Goal: Information Seeking & Learning: Compare options

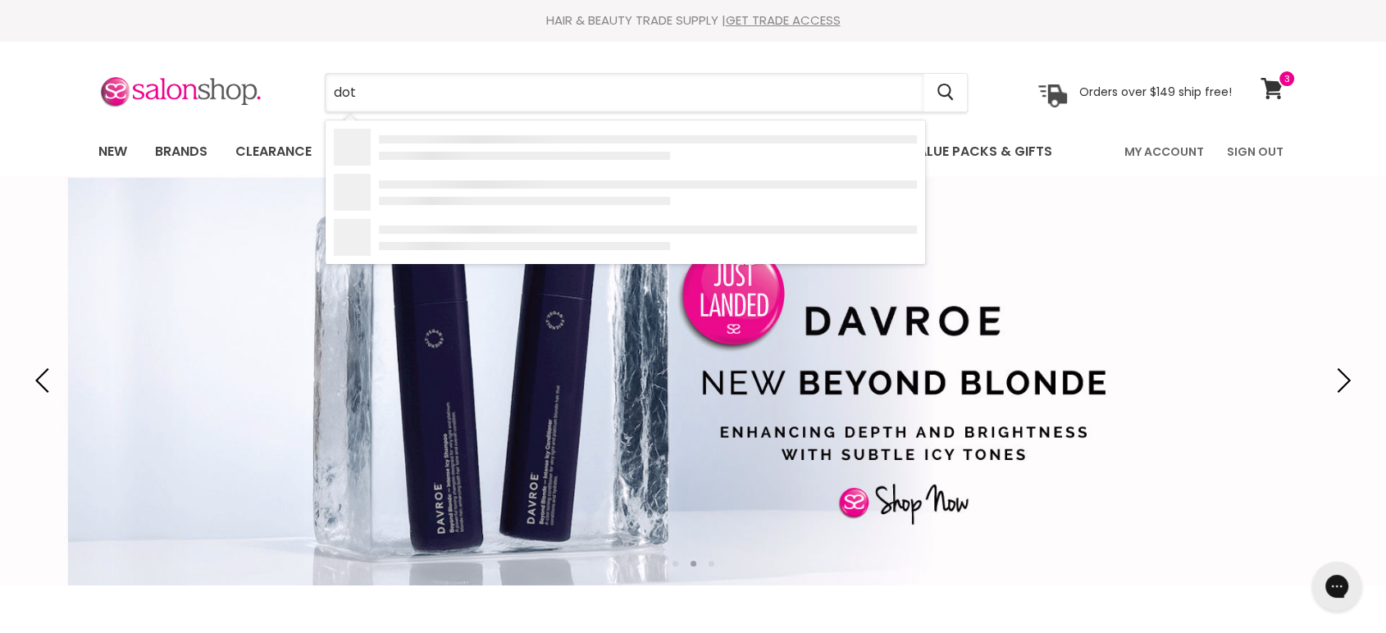
type input "dots"
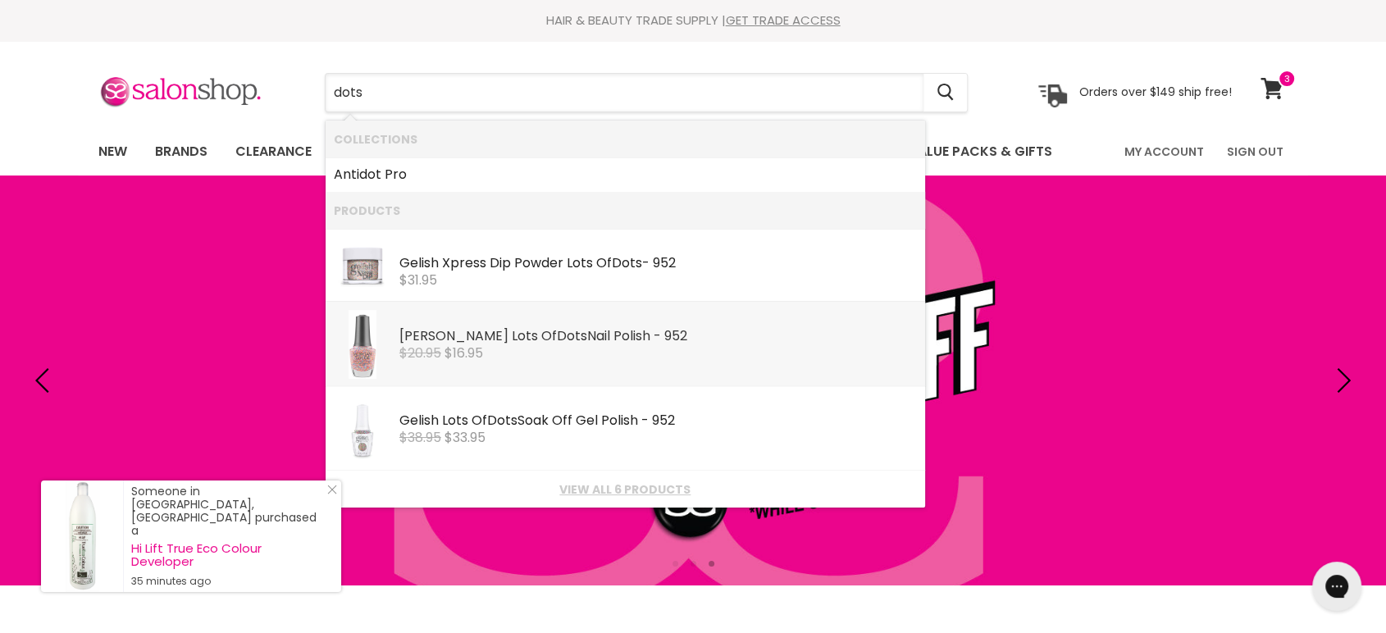
click at [450, 336] on div "Morgan Taylor Lots Of Dots Nail Polish - 952" at bounding box center [659, 337] width 518 height 17
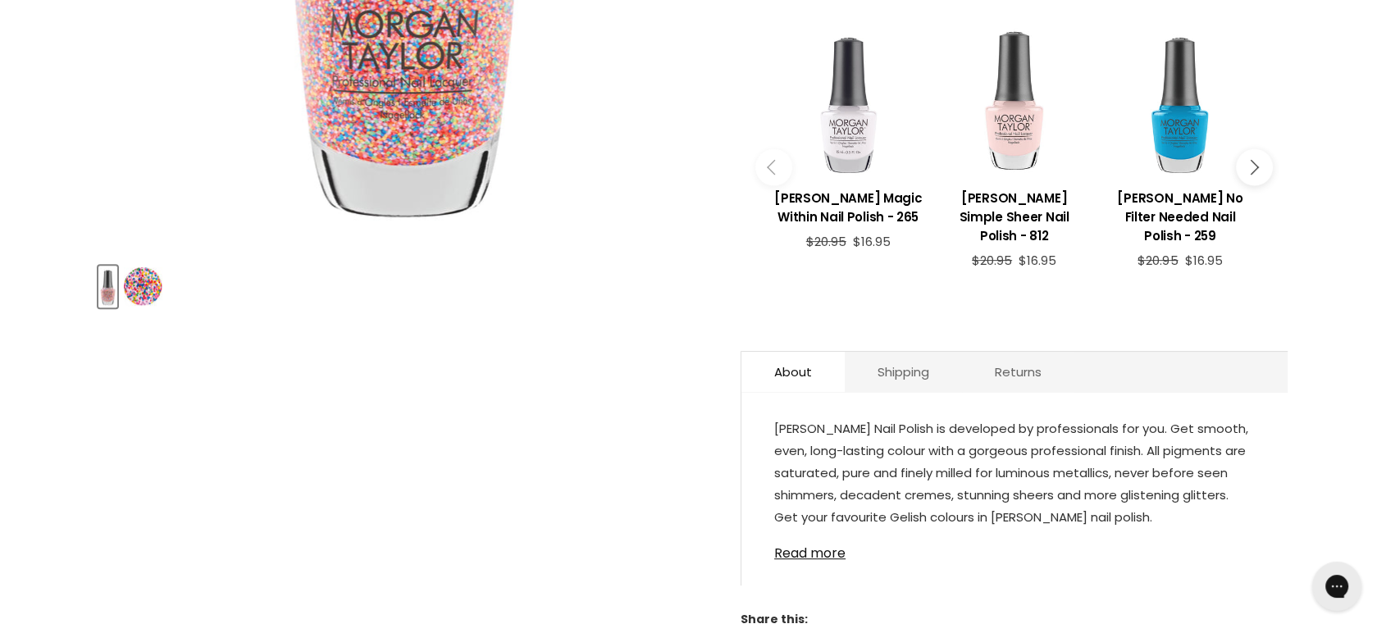
scroll to position [728, 0]
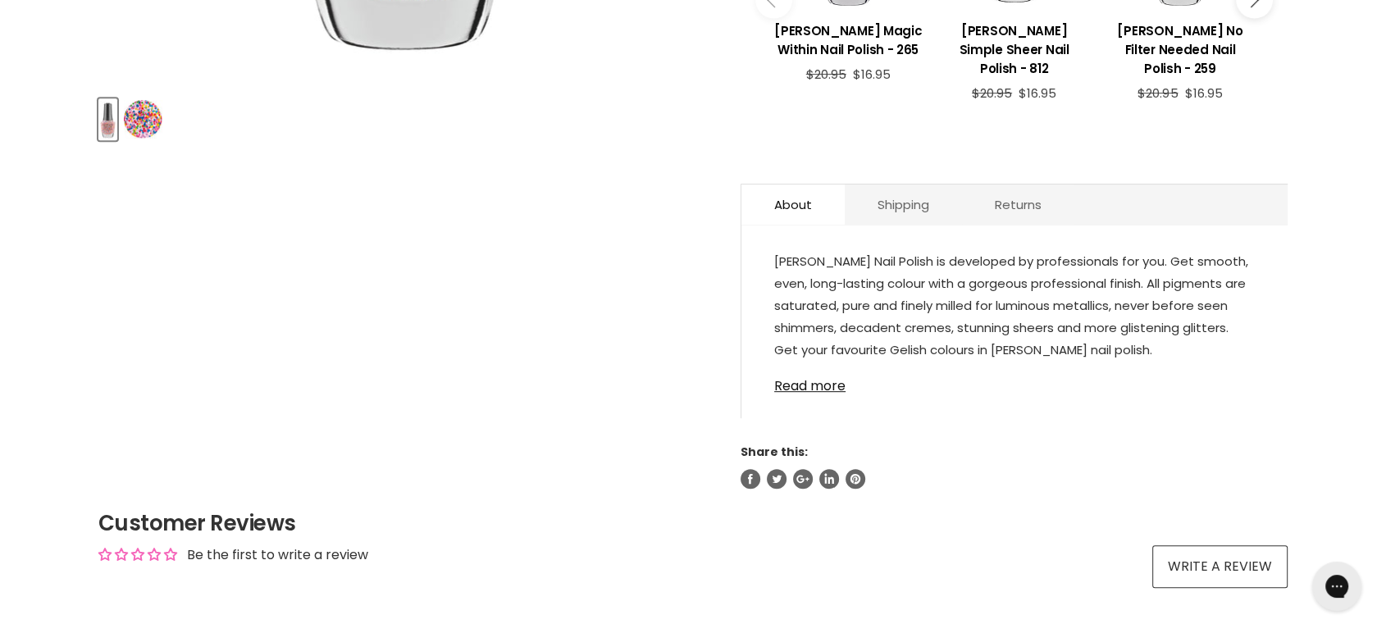
click at [144, 109] on img "Product thumbnails" at bounding box center [143, 119] width 39 height 39
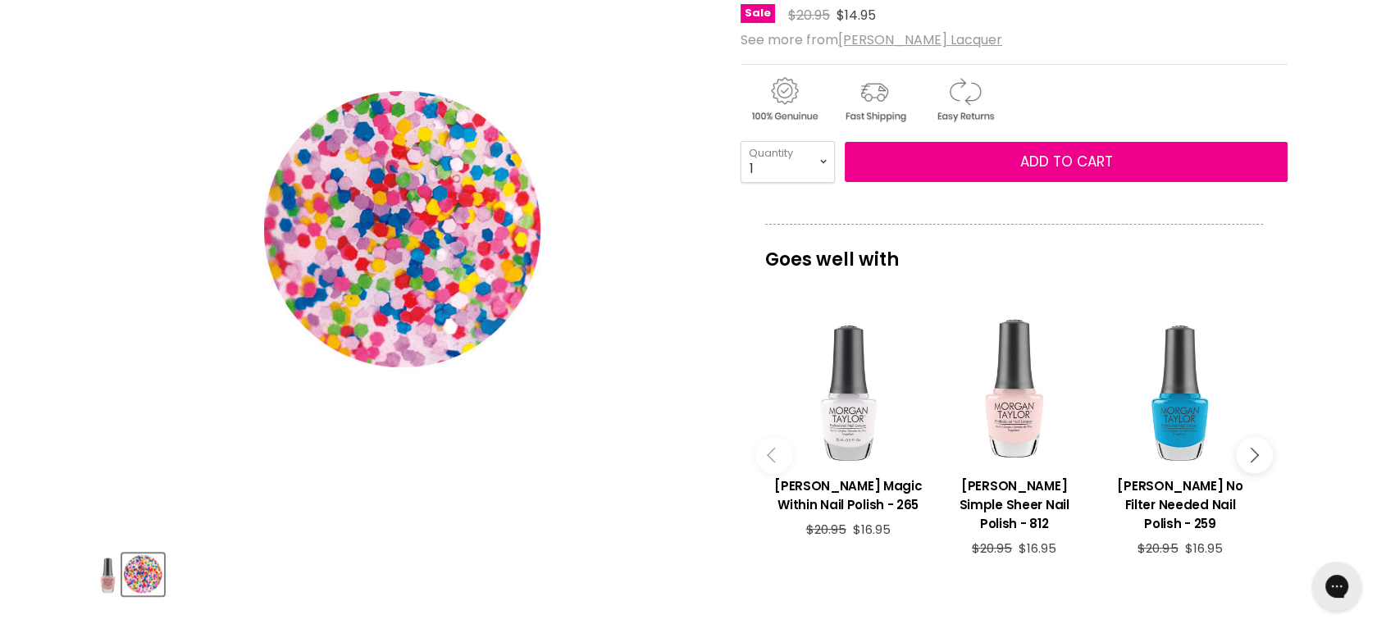
scroll to position [0, 0]
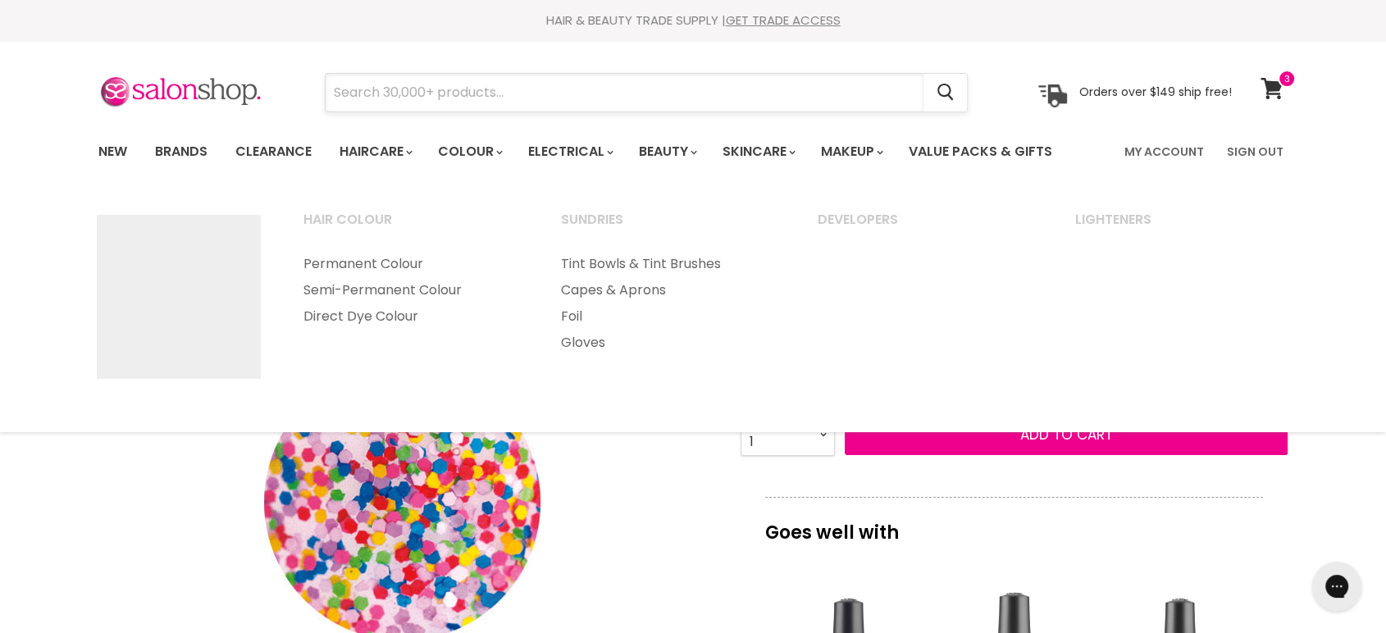
click at [432, 89] on input "Search" at bounding box center [625, 93] width 598 height 38
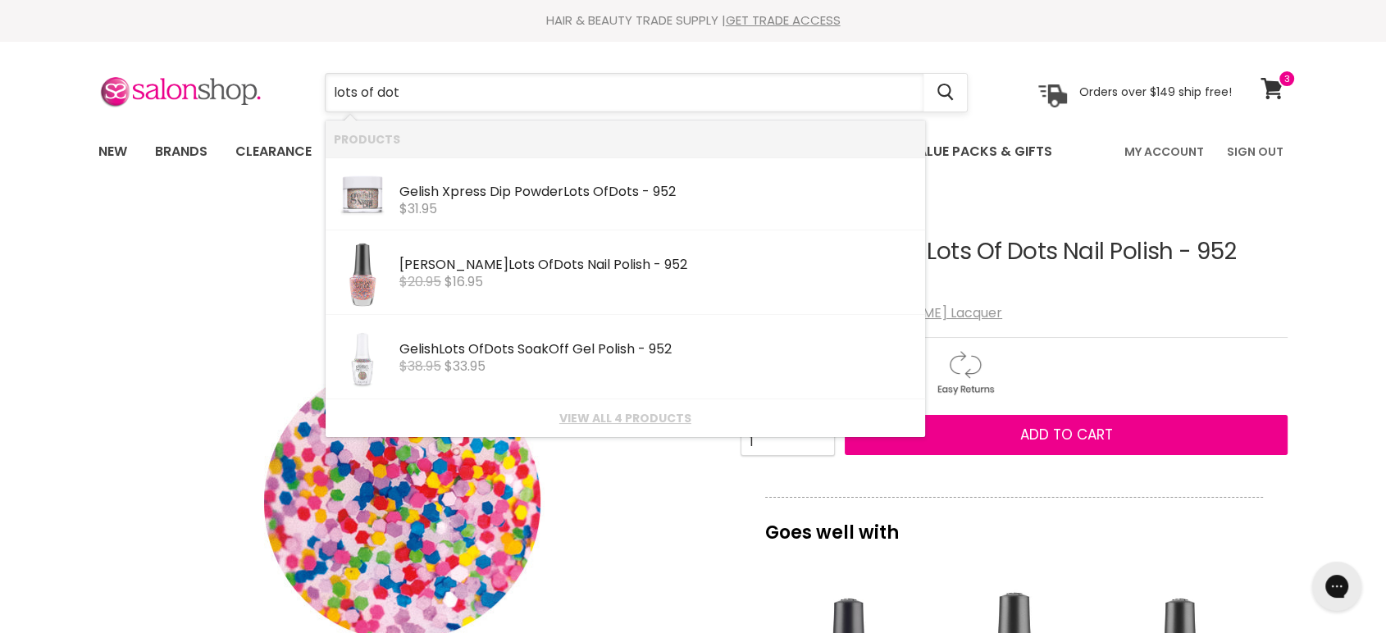
type input "lots of dots"
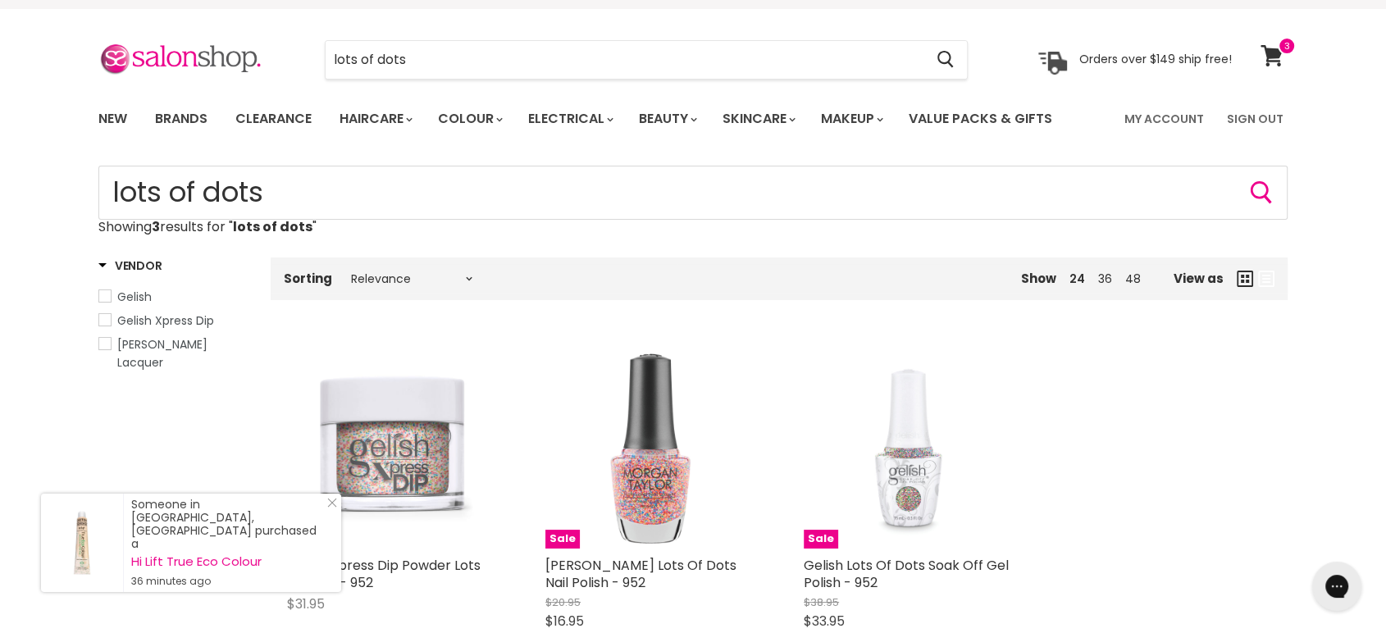
scroll to position [91, 0]
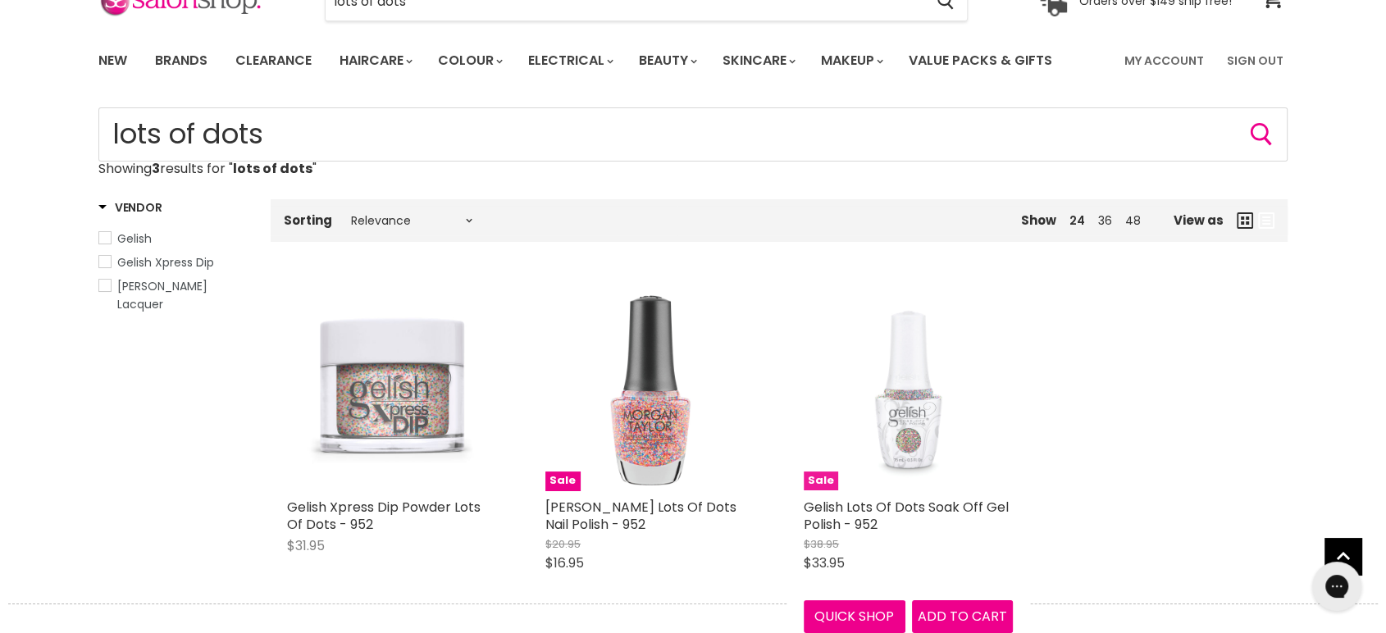
click at [913, 411] on img "Main content" at bounding box center [908, 385] width 90 height 209
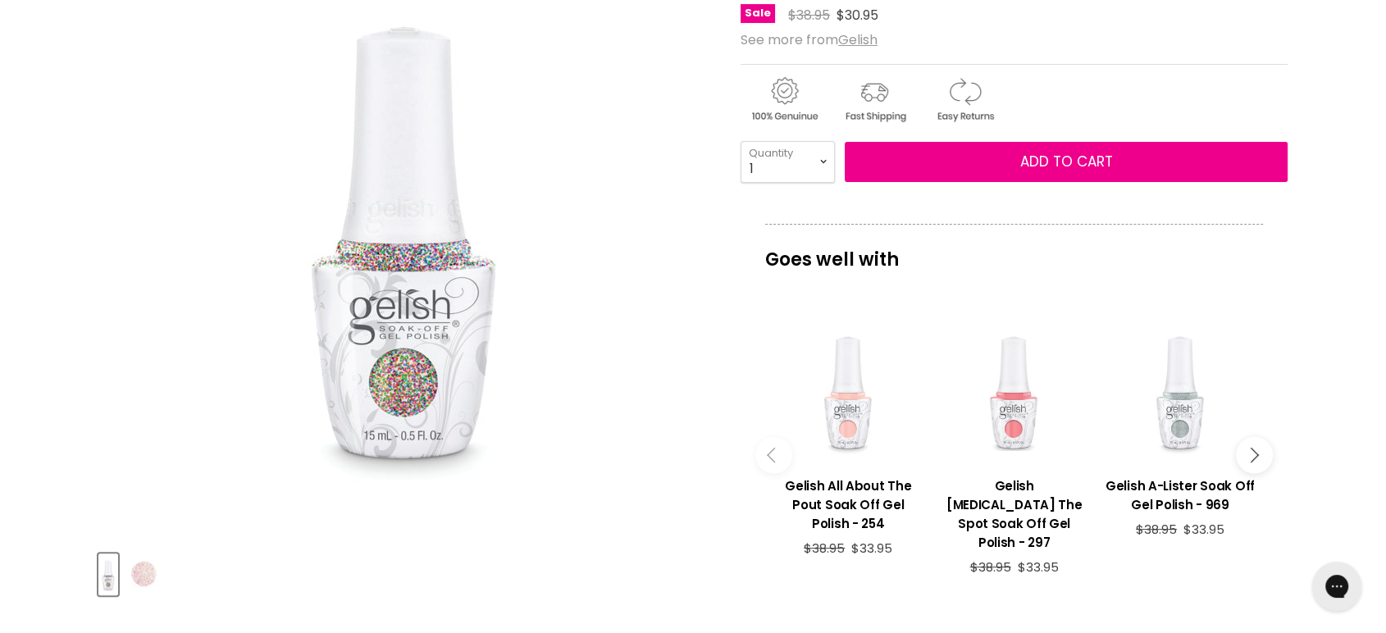
click at [151, 581] on img "Product thumbnails" at bounding box center [144, 574] width 39 height 39
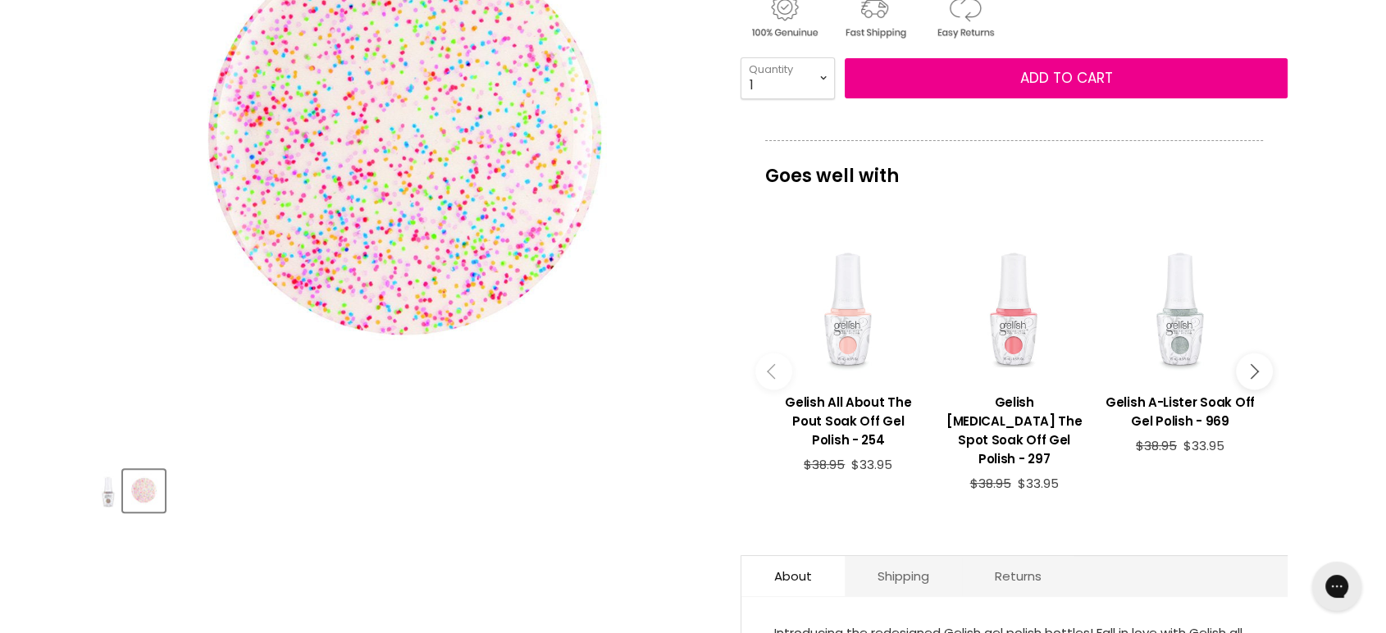
scroll to position [364, 0]
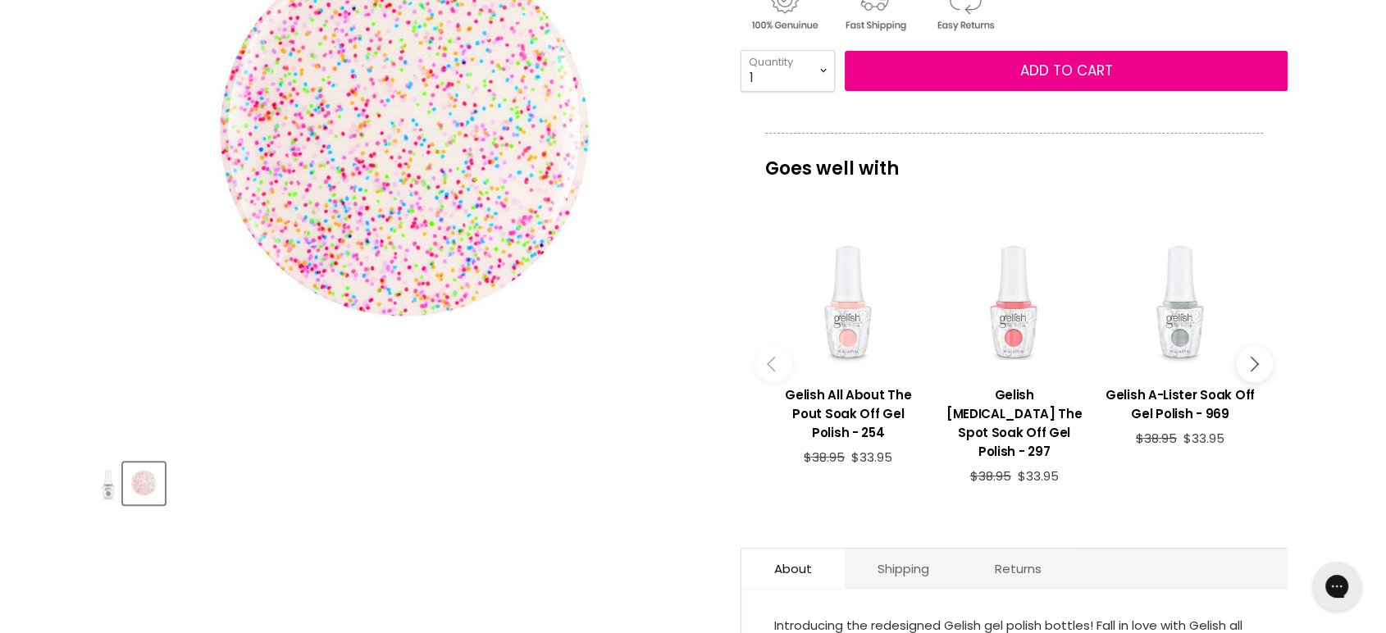
click at [125, 490] on img "Product thumbnails" at bounding box center [144, 483] width 39 height 39
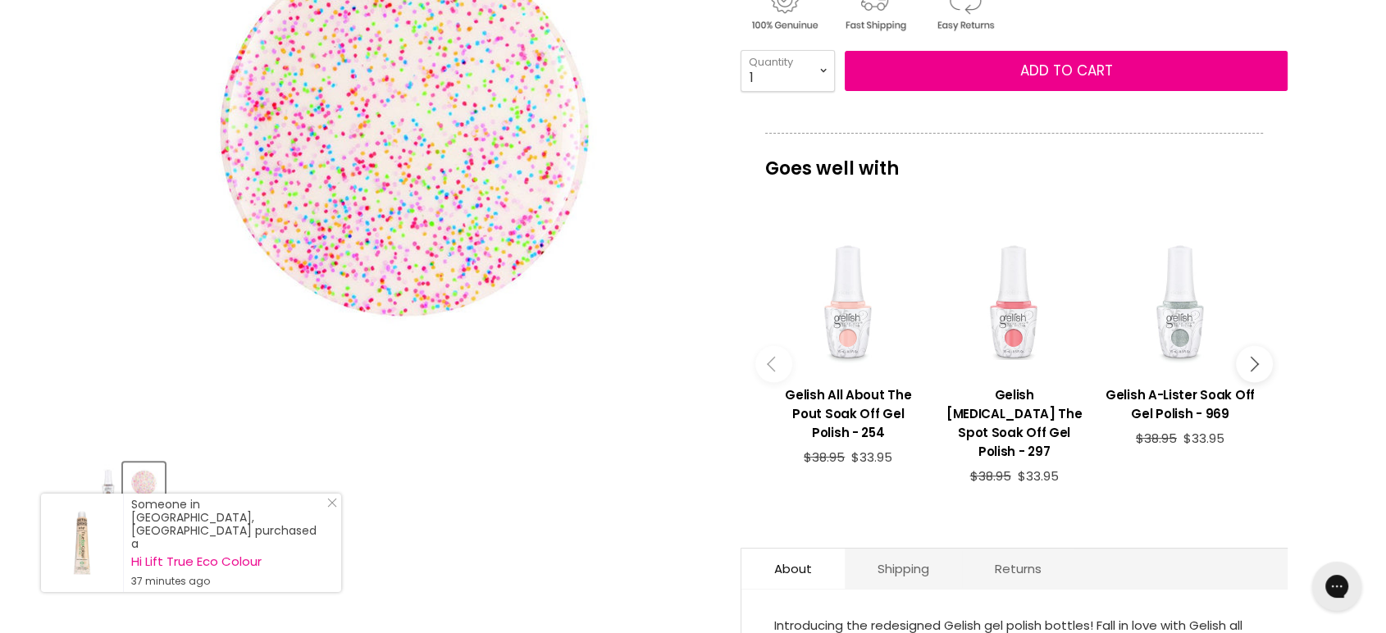
drag, startPoint x: 612, startPoint y: 471, endPoint x: 622, endPoint y: 468, distance: 10.1
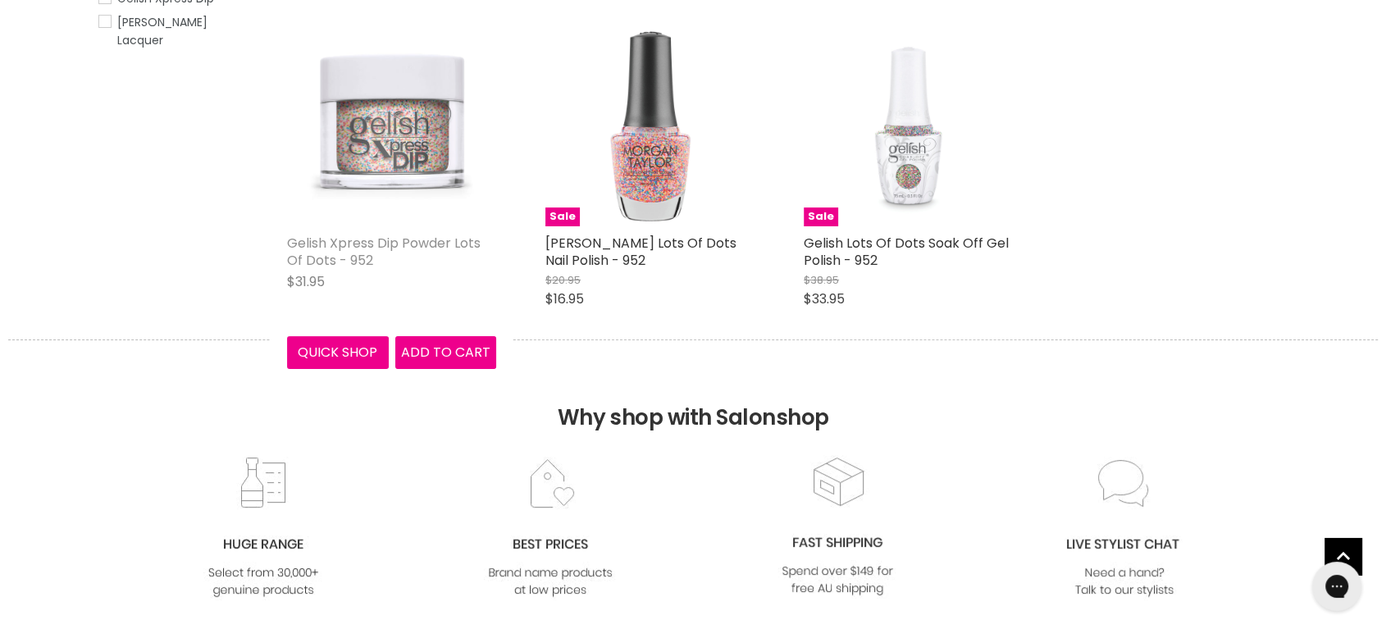
click at [357, 238] on link "Gelish Xpress Dip Powder Lots Of Dots - 952" at bounding box center [384, 252] width 194 height 36
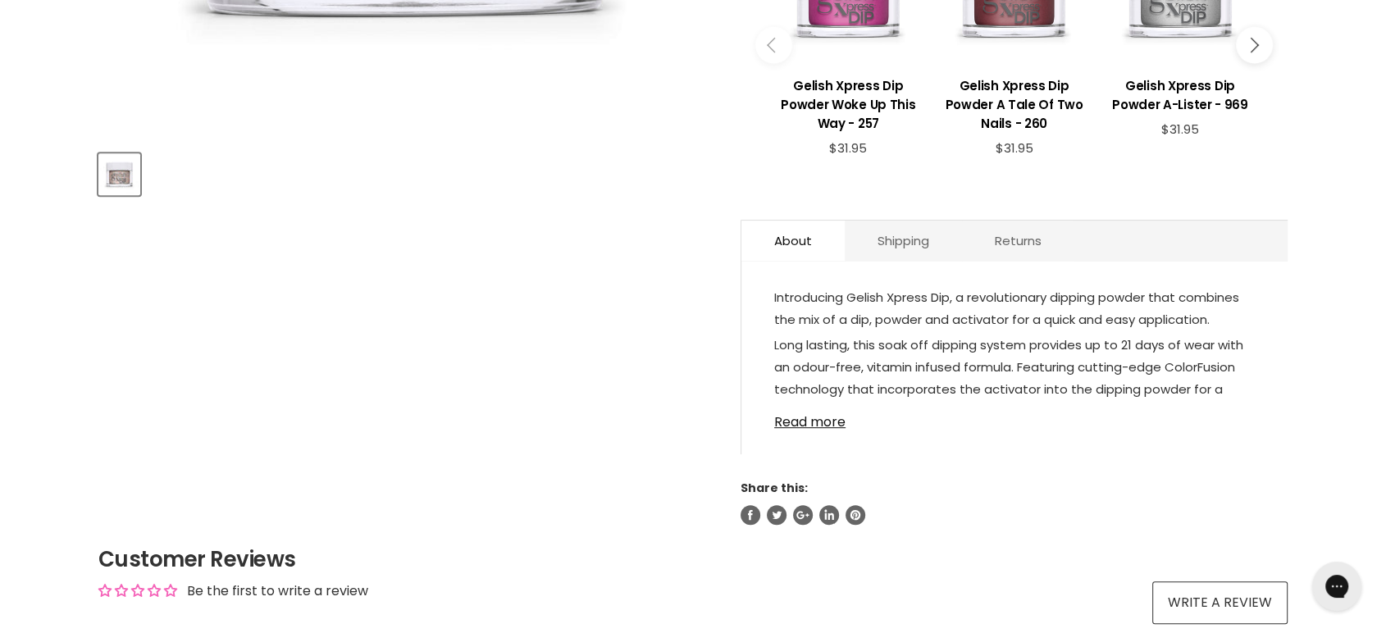
scroll to position [637, 0]
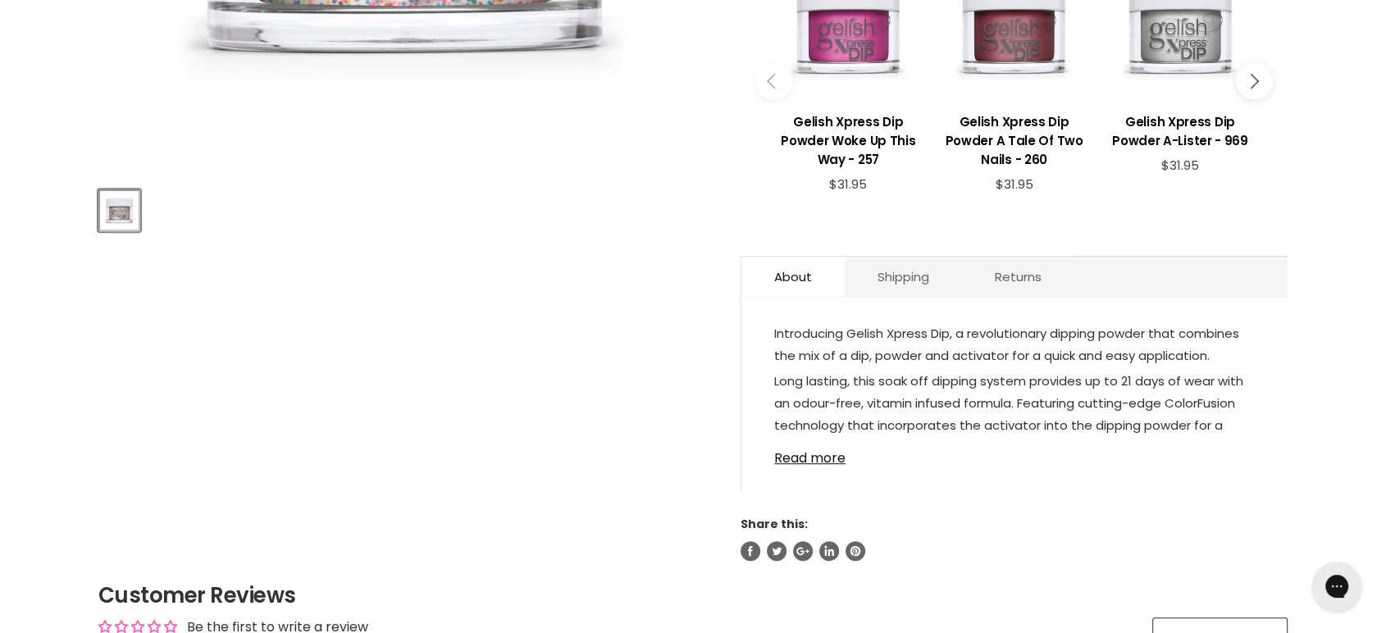
click at [139, 216] on button "Product thumbnails" at bounding box center [119, 211] width 42 height 42
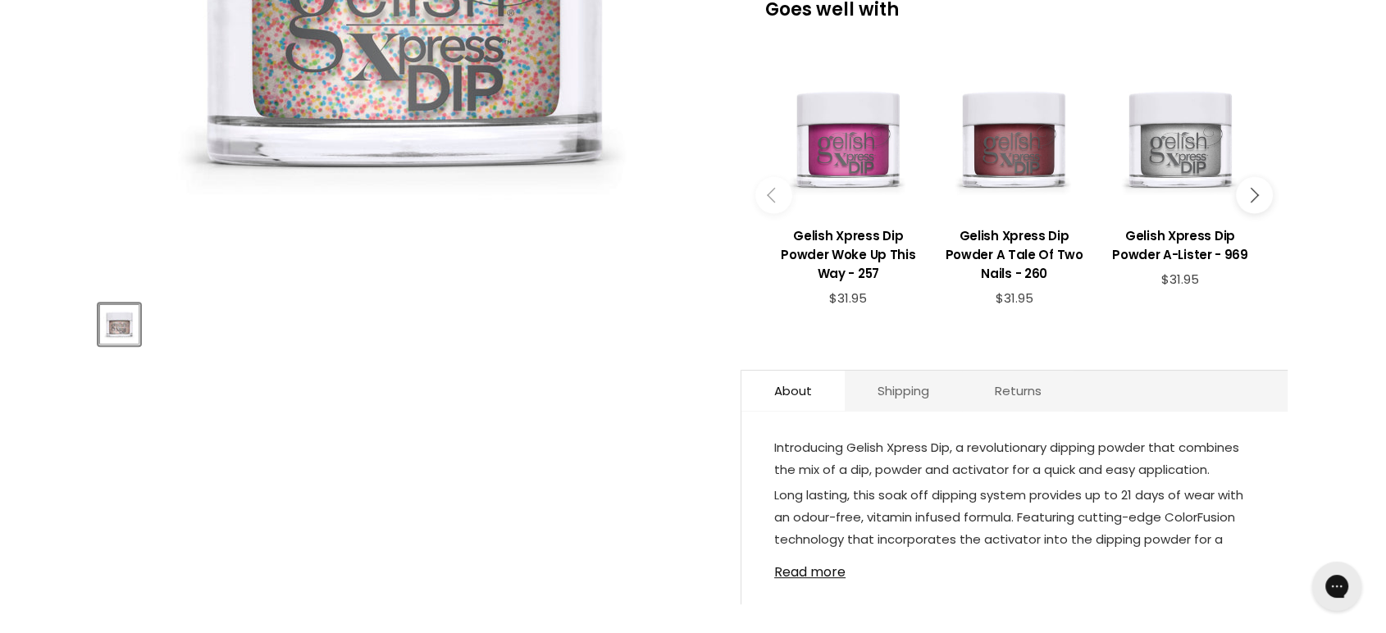
scroll to position [455, 0]
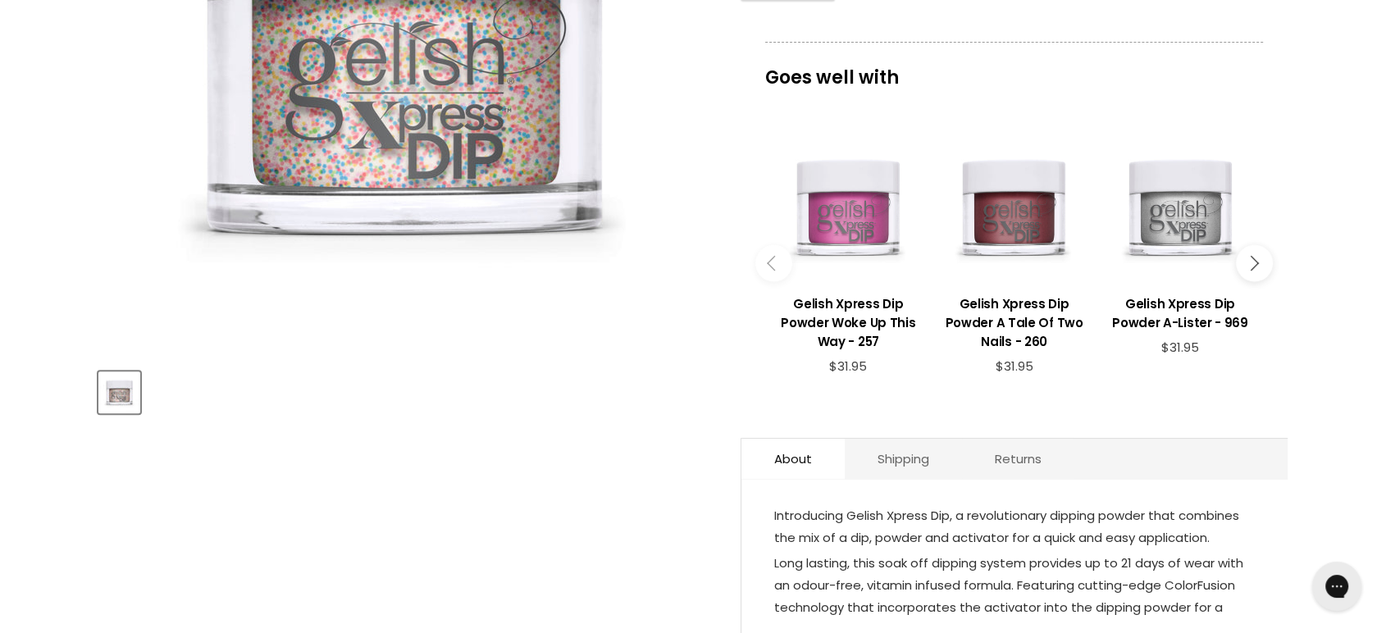
click at [850, 217] on div "Main content" at bounding box center [848, 207] width 149 height 149
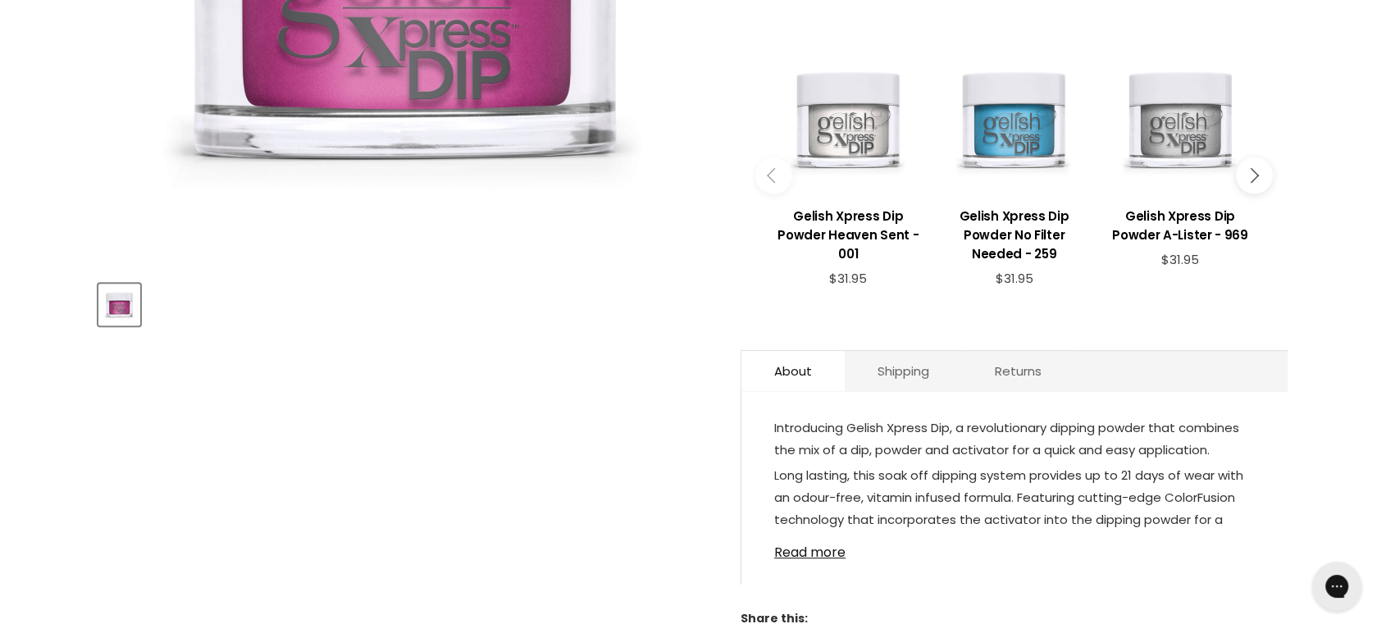
scroll to position [546, 0]
